Goal: Information Seeking & Learning: Learn about a topic

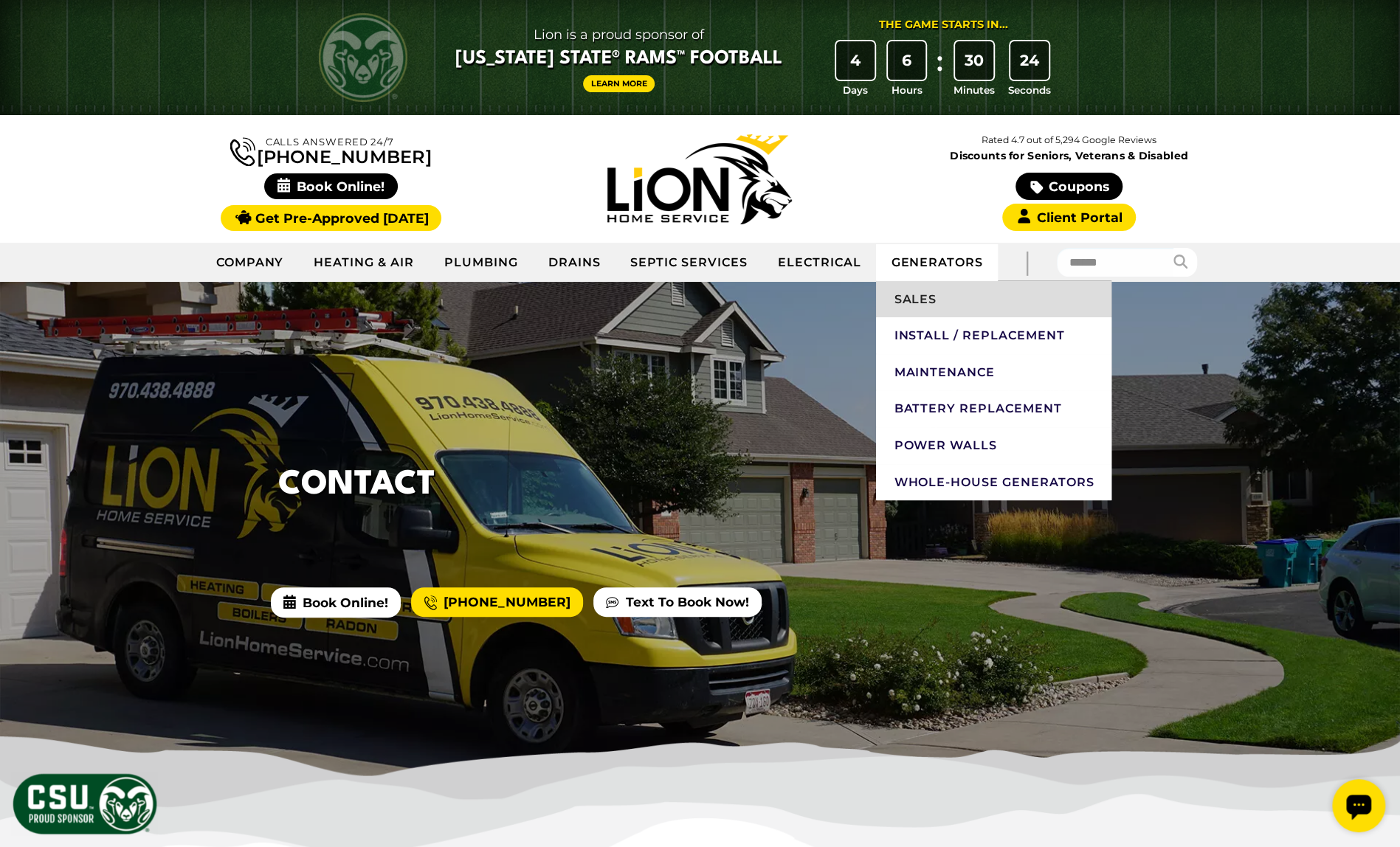
click at [925, 296] on link "Sales" at bounding box center [993, 299] width 235 height 37
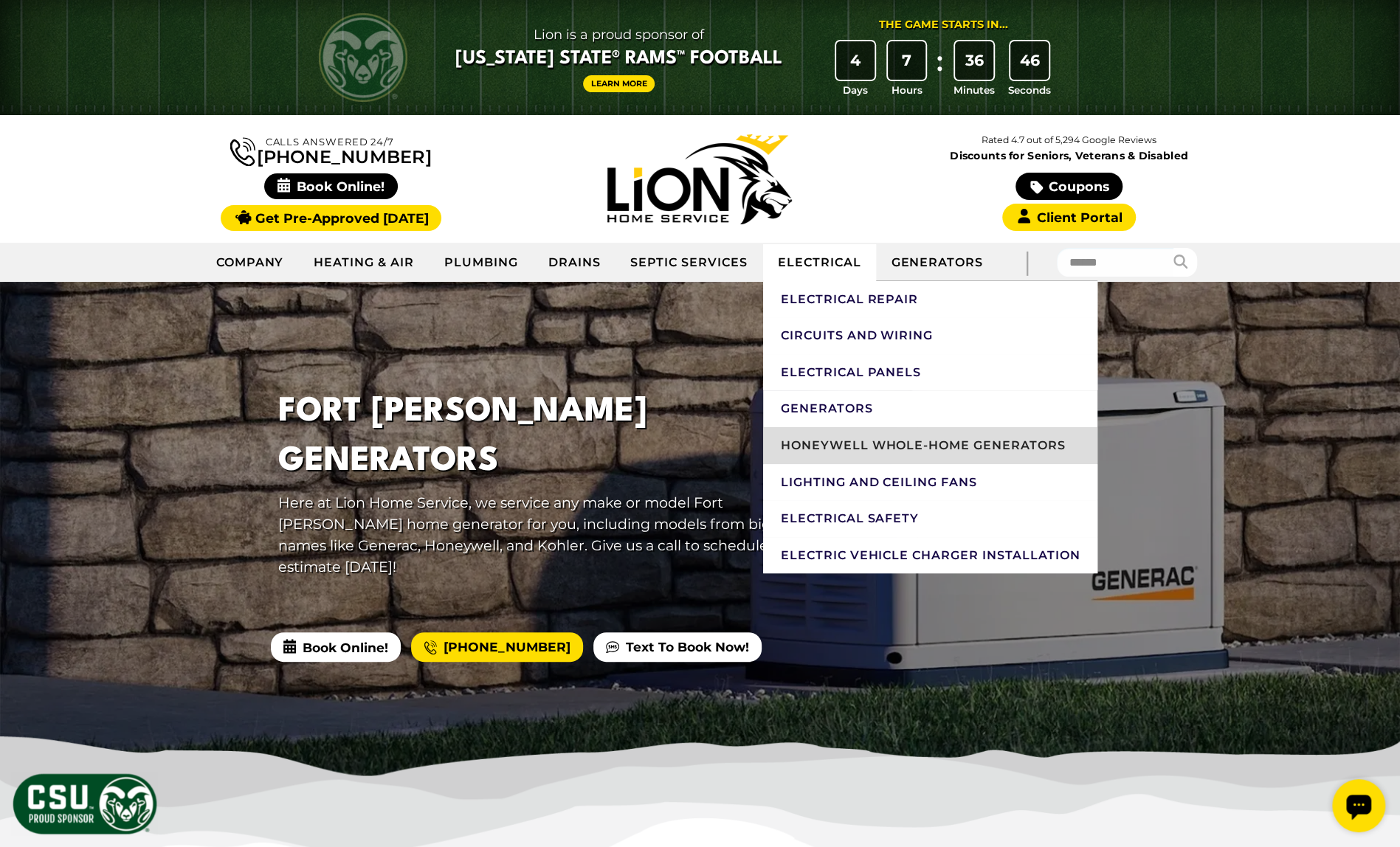
click at [829, 441] on link "Honeywell Whole-Home Generators" at bounding box center [931, 446] width 335 height 37
